Goal: Browse casually: Explore the website without a specific task or goal

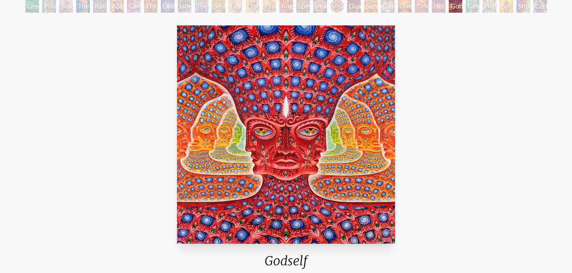
scroll to position [44, 0]
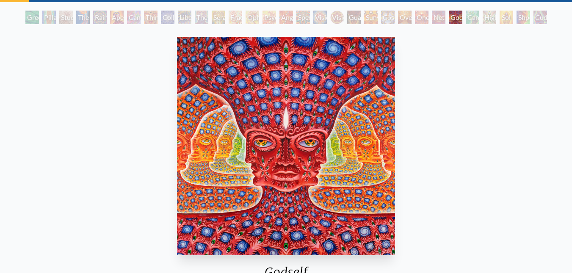
click at [178, 14] on div "Liberation Through Seeing" at bounding box center [185, 18] width 14 height 14
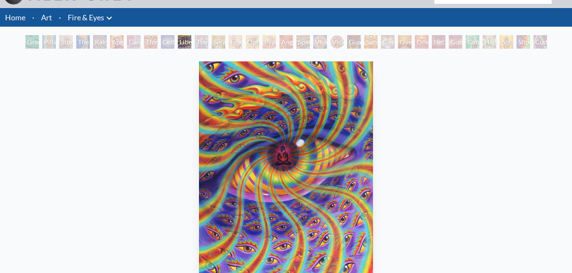
scroll to position [44, 0]
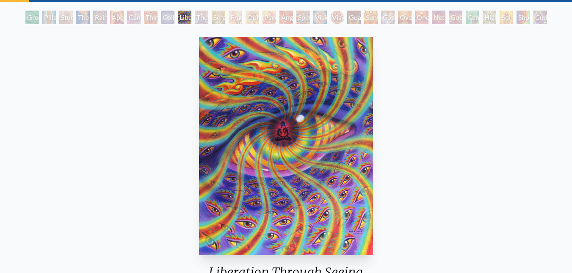
click at [161, 15] on div "Collective Vision" at bounding box center [168, 18] width 14 height 14
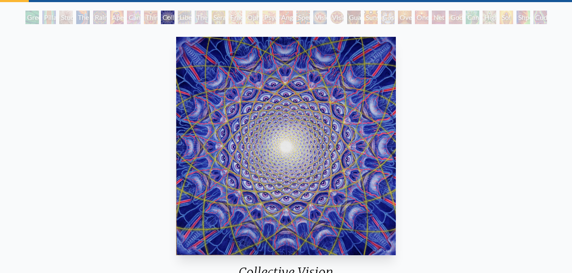
click at [132, 15] on div "Cannabis Sutra" at bounding box center [134, 18] width 14 height 14
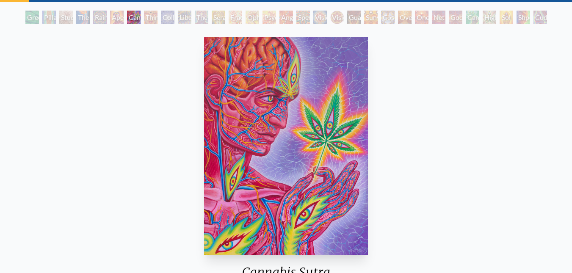
click at [98, 18] on div "Rainbow Eye Ripple" at bounding box center [100, 18] width 14 height 14
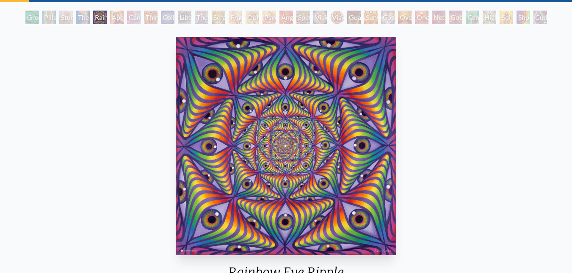
click at [66, 18] on div "Study for the Great Turn" at bounding box center [66, 18] width 14 height 14
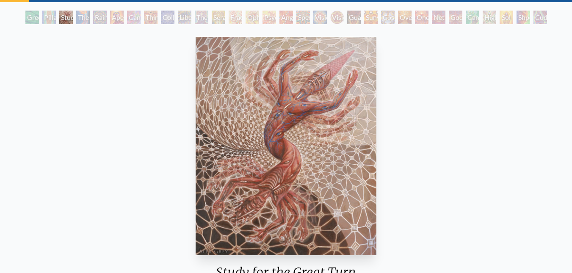
click at [59, 14] on div "Study for the Great Turn" at bounding box center [66, 18] width 14 height 14
